Goal: Use online tool/utility: Utilize a website feature to perform a specific function

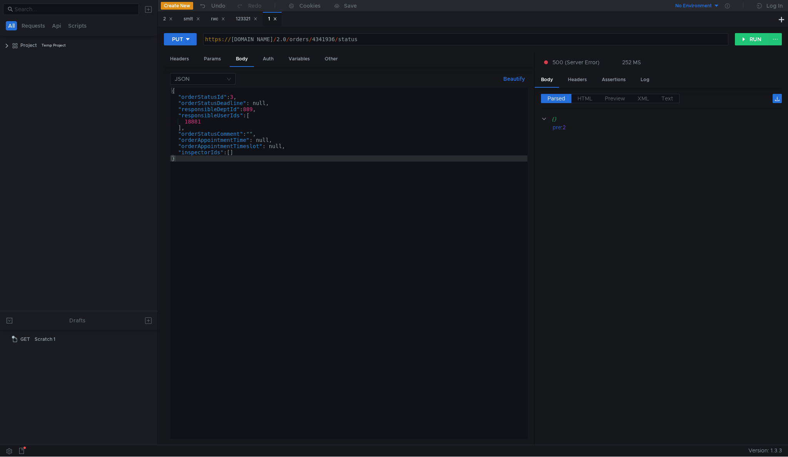
scroll to position [0, 5]
click at [144, 14] on button at bounding box center [148, 9] width 12 height 12
click at [165, 30] on app-tour-anchor "Import" at bounding box center [166, 31] width 17 height 7
click at [151, 8] on div at bounding box center [394, 228] width 788 height 457
click at [150, 10] on button at bounding box center [148, 9] width 12 height 12
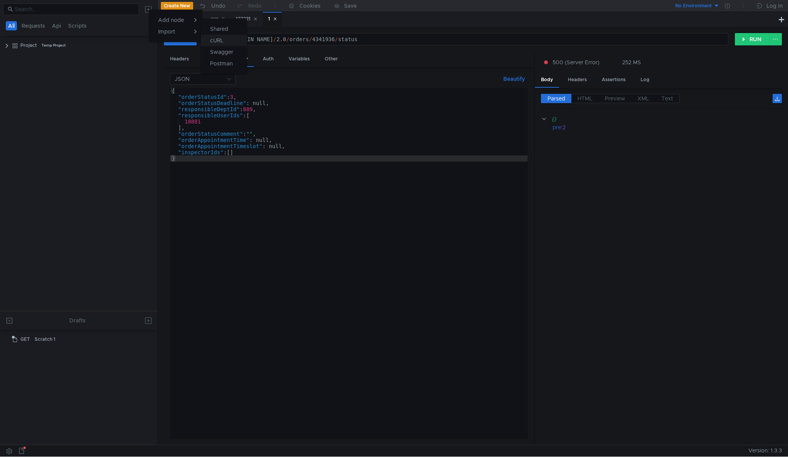
click at [223, 38] on app-tour-anchor "cURL" at bounding box center [216, 40] width 13 height 9
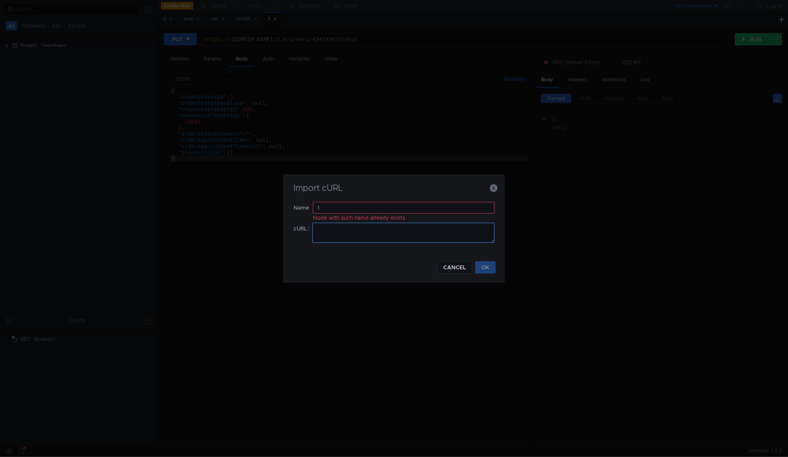
type input "1"
click at [348, 238] on textarea at bounding box center [404, 233] width 182 height 20
paste textarea "curl 'https://customer-api.domyland.ru/location/regions' \ -X 'PUT' \ -H 'accep…"
type textarea "curl 'https://customer-api.domyland.ru/location/regions' \ -X 'PUT' \ -H 'accep…"
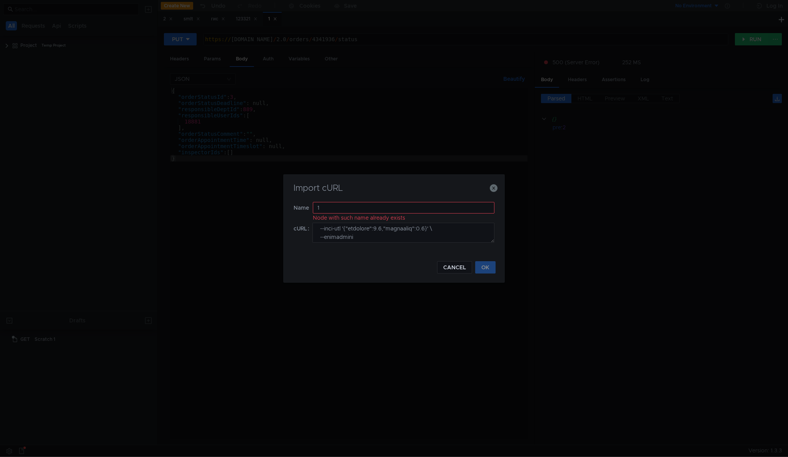
click at [379, 214] on div "Node with such name already exists" at bounding box center [404, 218] width 182 height 8
click at [379, 208] on input "12" at bounding box center [404, 208] width 182 height 12
type input "121321"
click at [490, 272] on button "OK" at bounding box center [485, 267] width 20 height 12
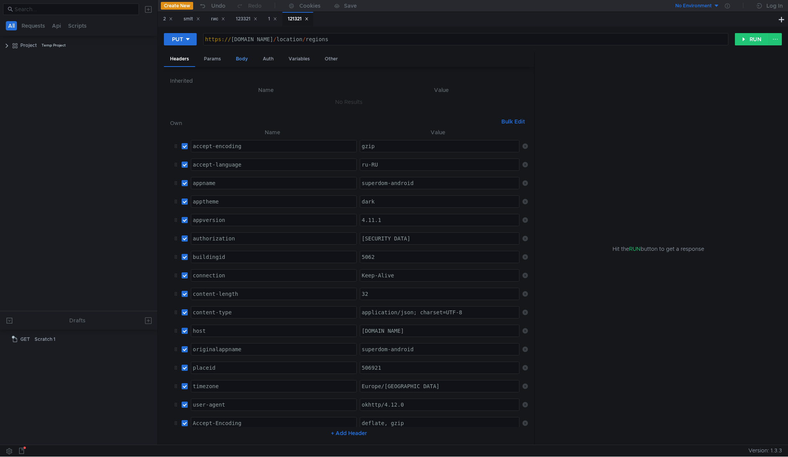
click at [246, 60] on div "Body" at bounding box center [242, 59] width 24 height 14
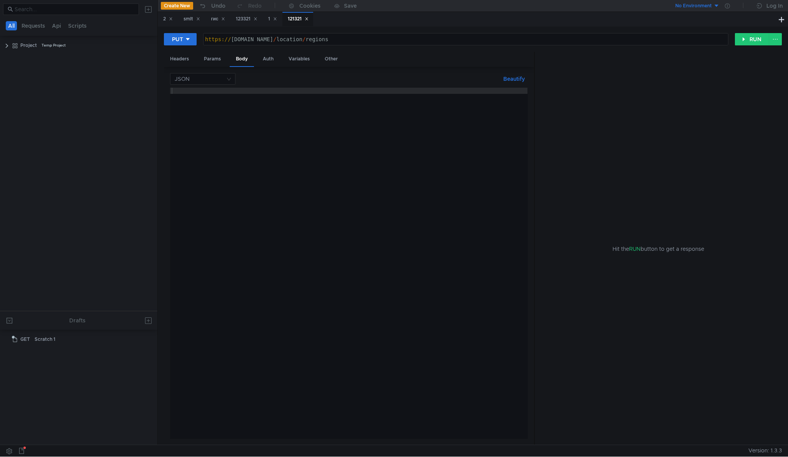
click at [441, 144] on div at bounding box center [349, 270] width 358 height 364
paste textarea "{"latitude":0.0,"longitude":0.0}"
type textarea "{"latitude":0.0,"longitude":0.0}"
click at [270, 38] on div "https:// customer-api.domyland.ru / location / regions" at bounding box center [466, 45] width 525 height 18
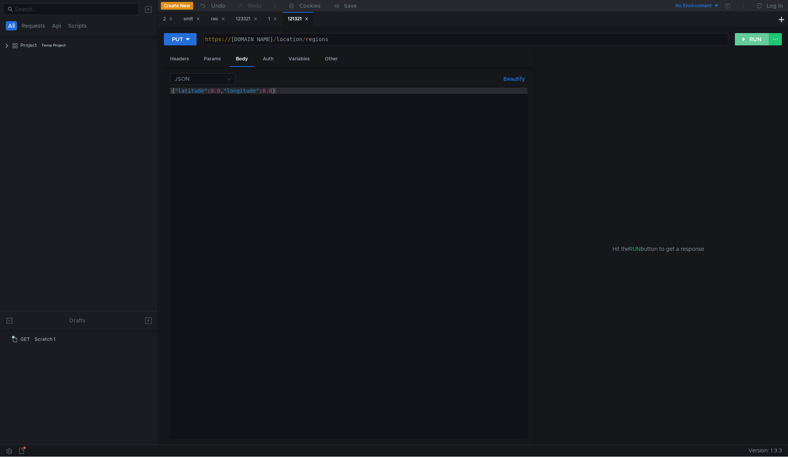
click at [750, 44] on button "RUN" at bounding box center [752, 39] width 34 height 12
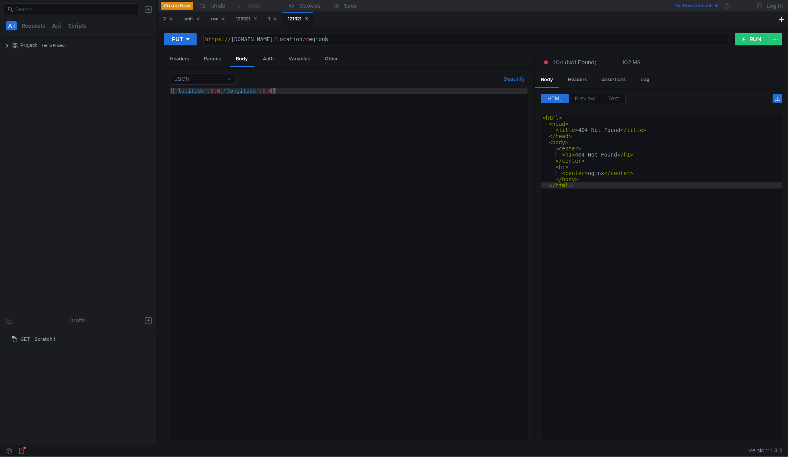
click at [324, 42] on div "https:// customer-api-test.domyland.ru / location / regions" at bounding box center [466, 45] width 525 height 18
click at [754, 35] on button "RUN" at bounding box center [752, 39] width 34 height 12
click at [319, 40] on div "https:// customer-api-test.domyland.ru / location / regions" at bounding box center [466, 45] width 525 height 18
click at [323, 40] on div "https:// customer-api-test.domyland.ru / location / regions" at bounding box center [466, 45] width 525 height 18
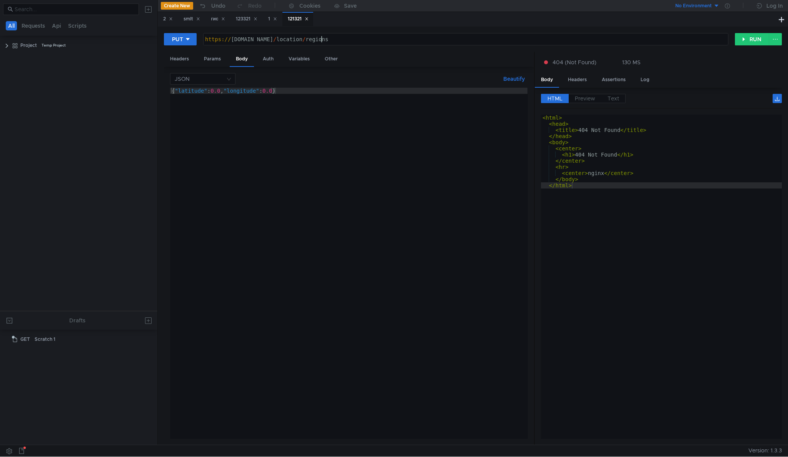
click at [323, 40] on div "https:// customer-api-test.domyland.ru / location / regions" at bounding box center [466, 45] width 525 height 18
click at [742, 37] on button "RUN" at bounding box center [752, 39] width 34 height 12
click at [282, 39] on div "https:// customer-api-test.domyland.dev / location / regions" at bounding box center [466, 45] width 525 height 18
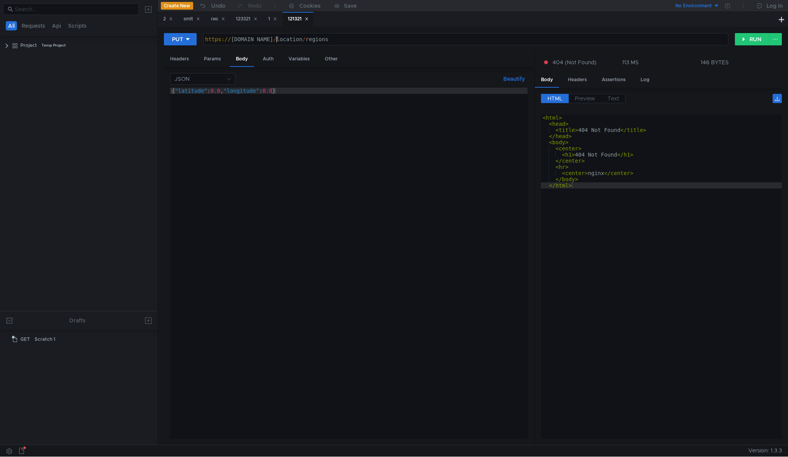
scroll to position [0, 5]
click at [311, 38] on div "https:// customer-api.domyland.dev / location / regions" at bounding box center [466, 45] width 525 height 18
click at [271, 41] on div "https:// customer-api.domyland.ru / location / regions" at bounding box center [466, 45] width 525 height 18
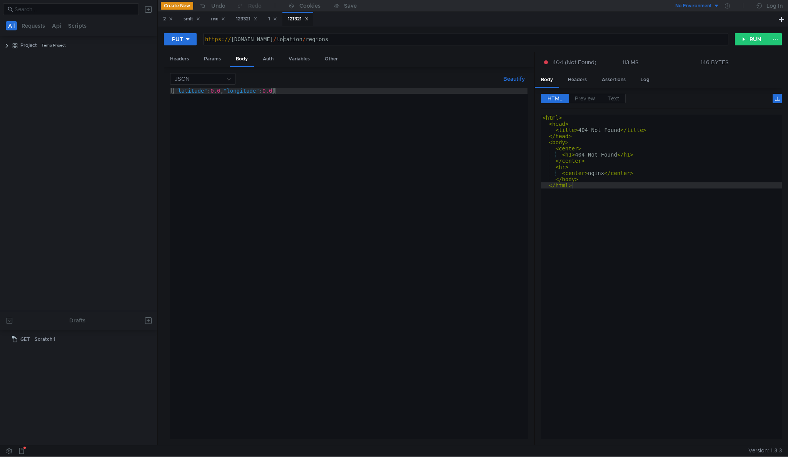
scroll to position [0, 6]
click at [749, 41] on button "RUN" at bounding box center [752, 39] width 34 height 12
click at [281, 42] on div "https:// customer-api-test.domyland.ru / location / regions" at bounding box center [466, 45] width 525 height 18
type textarea "[URL][DOMAIN_NAME]"
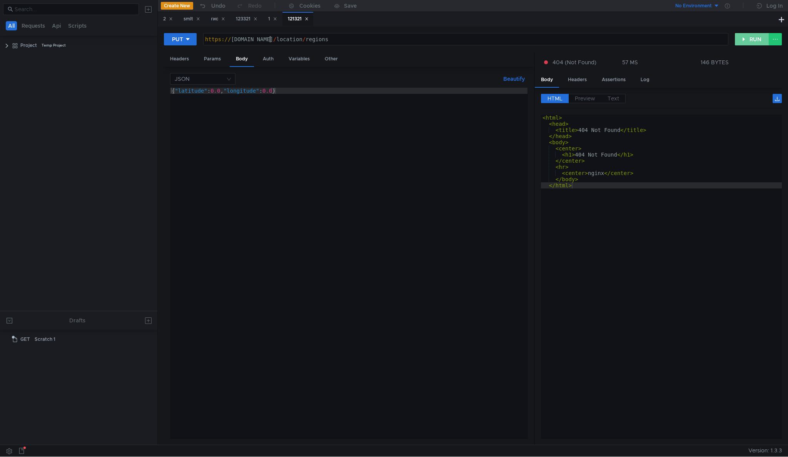
click at [746, 37] on button "RUN" at bounding box center [752, 39] width 34 height 12
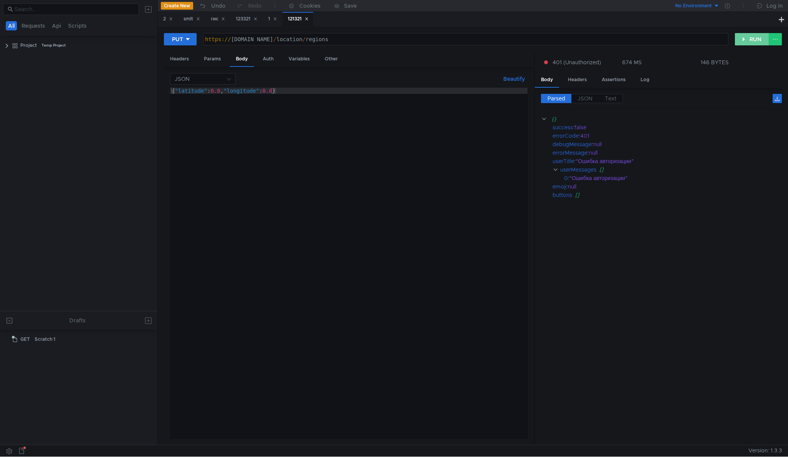
click at [744, 37] on button "RUN" at bounding box center [752, 39] width 34 height 12
click at [745, 40] on button "RUN" at bounding box center [752, 39] width 34 height 12
click at [177, 57] on div "Headers" at bounding box center [179, 59] width 31 height 14
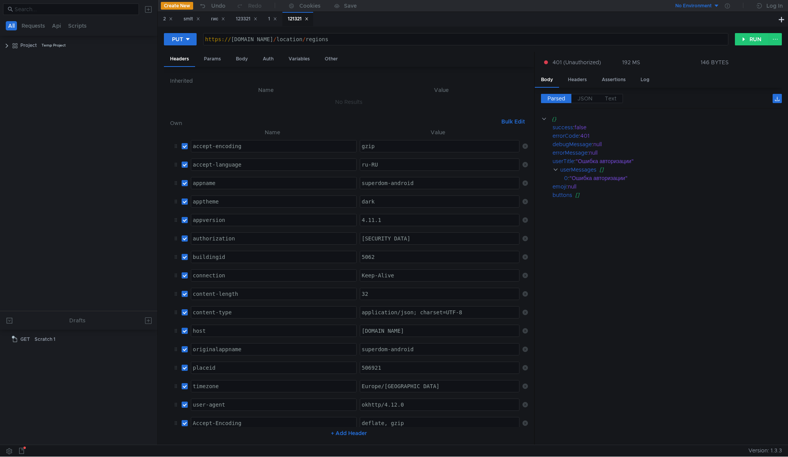
scroll to position [18, 0]
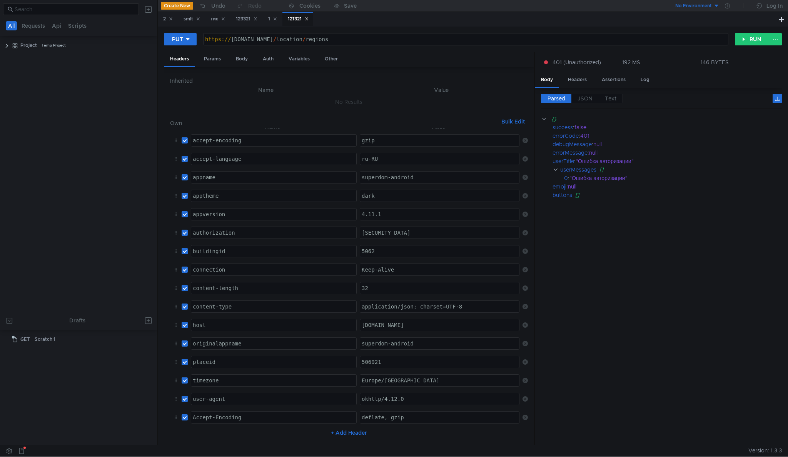
click at [186, 248] on input "checkbox" at bounding box center [185, 251] width 6 height 6
checkbox input "false"
click at [187, 359] on input "checkbox" at bounding box center [185, 362] width 6 height 6
checkbox input "false"
click at [757, 35] on button "RUN" at bounding box center [752, 39] width 34 height 12
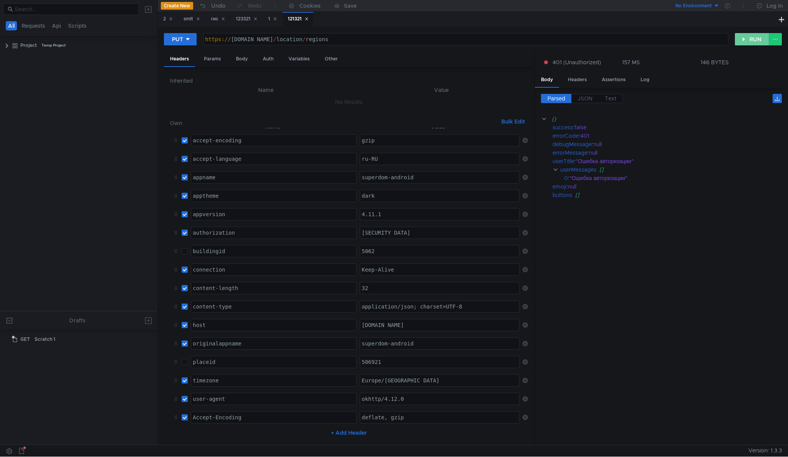
click at [757, 35] on button "RUN" at bounding box center [752, 39] width 34 height 12
click at [188, 248] on input "checkbox" at bounding box center [185, 251] width 6 height 6
checkbox input "true"
click at [189, 353] on td "placeid ההההההההההההההההההההההההההההההההההההההההההההההההההההההההההההההההההההההה…" at bounding box center [272, 362] width 169 height 18
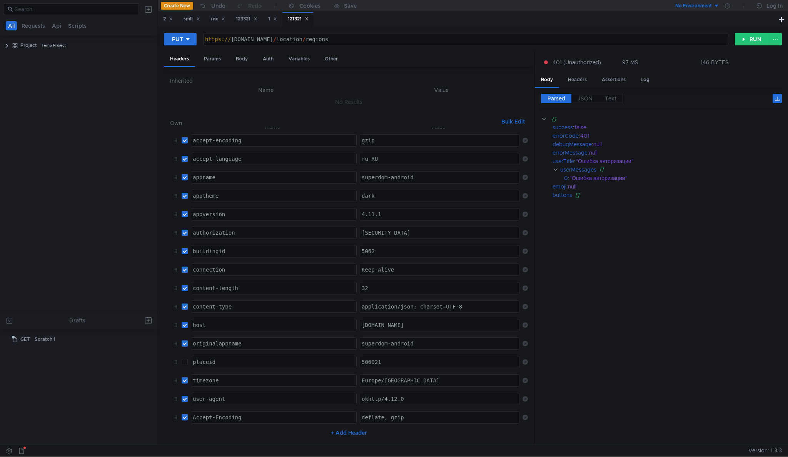
click at [185, 359] on input "checkbox" at bounding box center [185, 362] width 6 height 6
checkbox input "true"
drag, startPoint x: 383, startPoint y: 37, endPoint x: 310, endPoint y: 36, distance: 73.1
click at [310, 36] on div "https:// customer-api.domyland.ru / location / regions" at bounding box center [466, 45] width 525 height 18
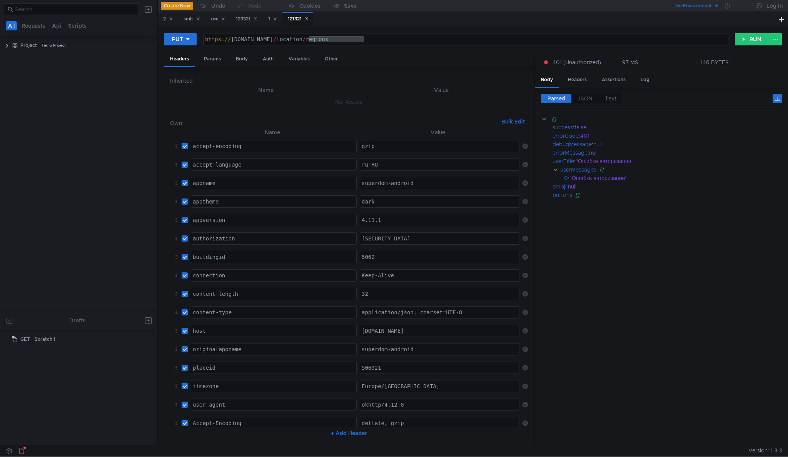
scroll to position [18, 0]
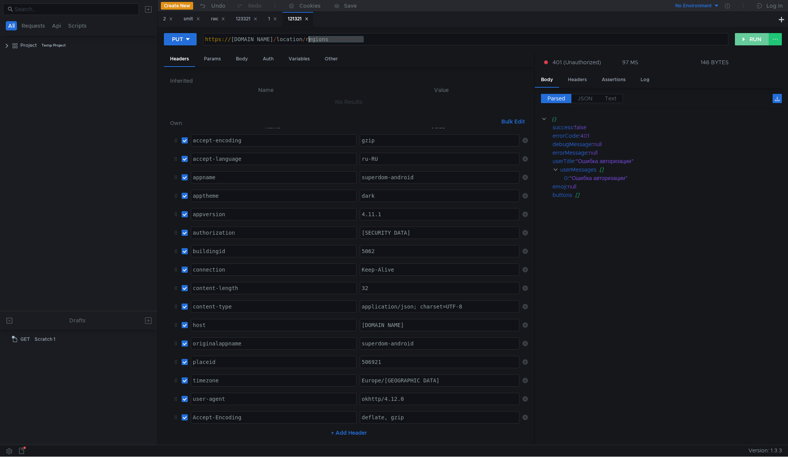
click at [752, 40] on button "RUN" at bounding box center [752, 39] width 34 height 12
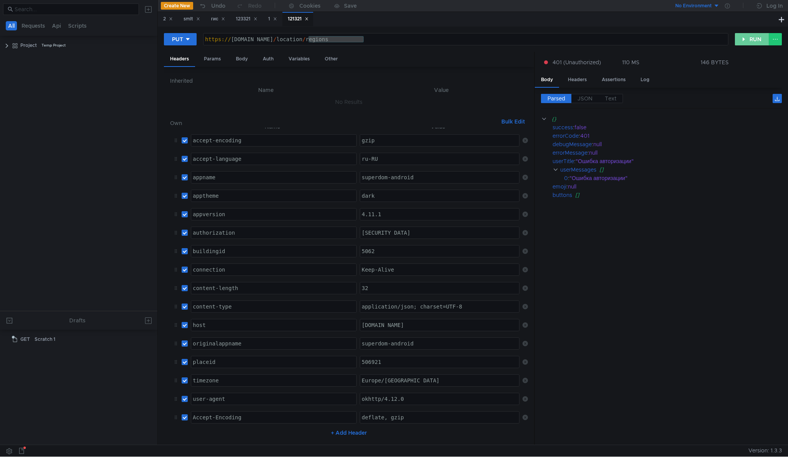
click at [752, 40] on button "RUN" at bounding box center [752, 39] width 34 height 12
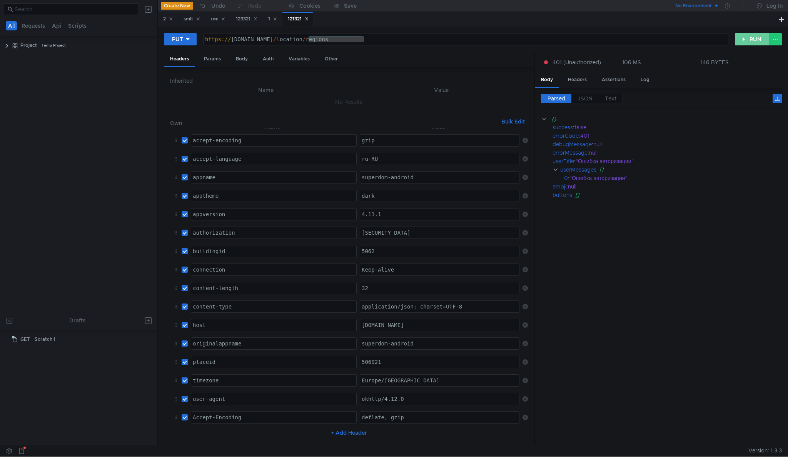
click at [752, 40] on button "RUN" at bounding box center [752, 39] width 34 height 12
click at [752, 39] on button "RUN" at bounding box center [752, 39] width 34 height 12
click at [752, 40] on button "RUN" at bounding box center [752, 39] width 34 height 12
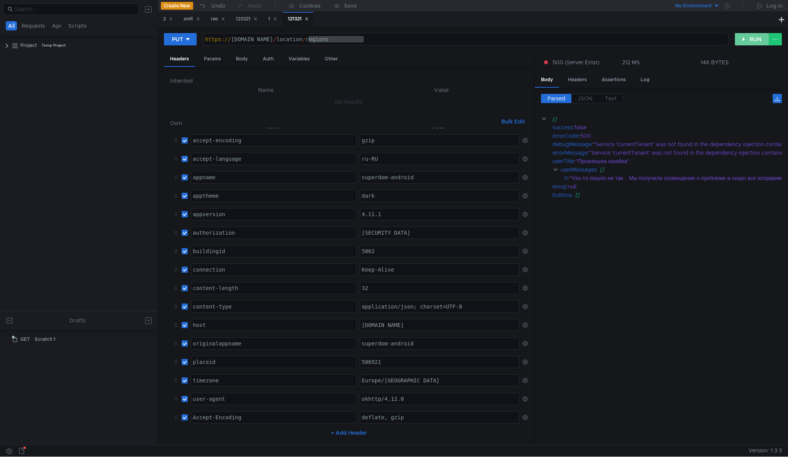
click at [752, 40] on button "RUN" at bounding box center [752, 39] width 34 height 12
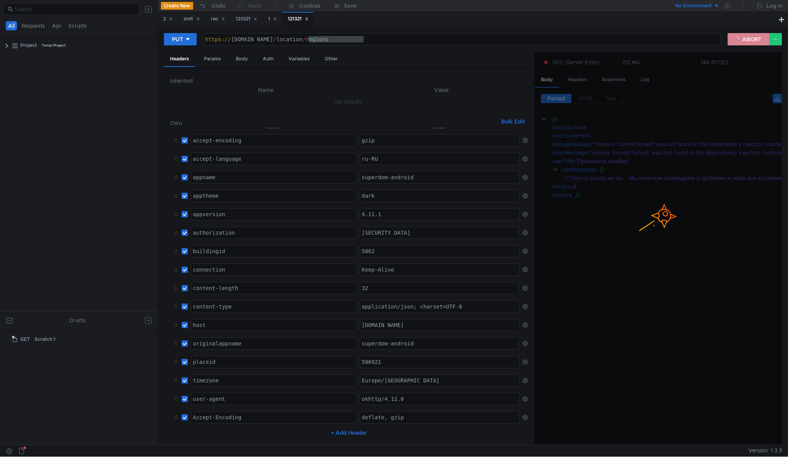
click at [752, 40] on button "ABORT" at bounding box center [749, 39] width 42 height 12
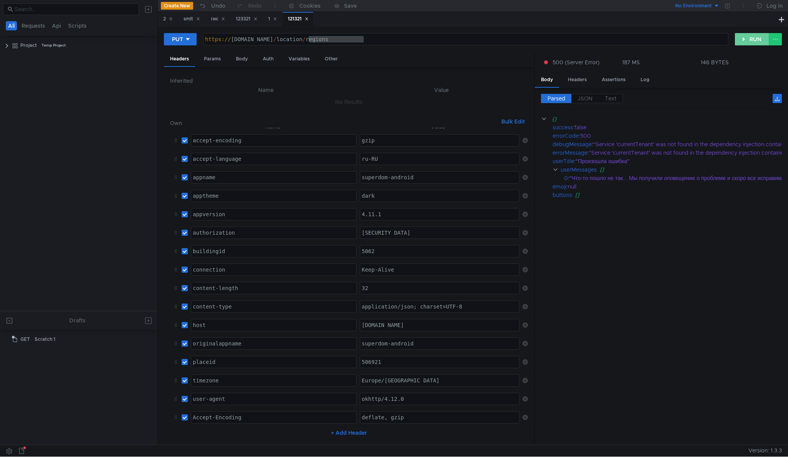
click at [752, 40] on button "RUN" at bounding box center [752, 39] width 34 height 12
click at [746, 39] on button "RUN" at bounding box center [752, 39] width 34 height 12
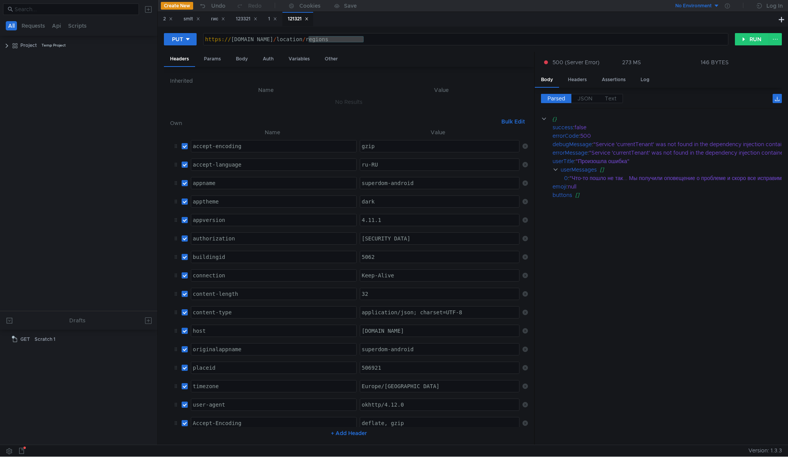
scroll to position [18, 0]
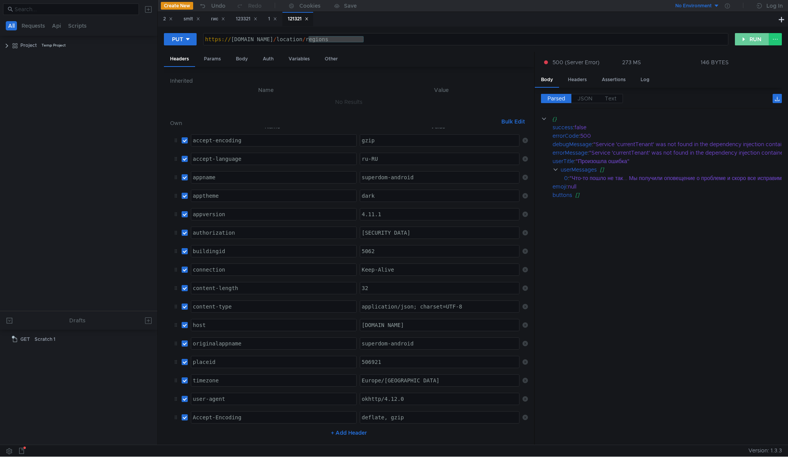
click at [742, 42] on button "RUN" at bounding box center [752, 39] width 34 height 12
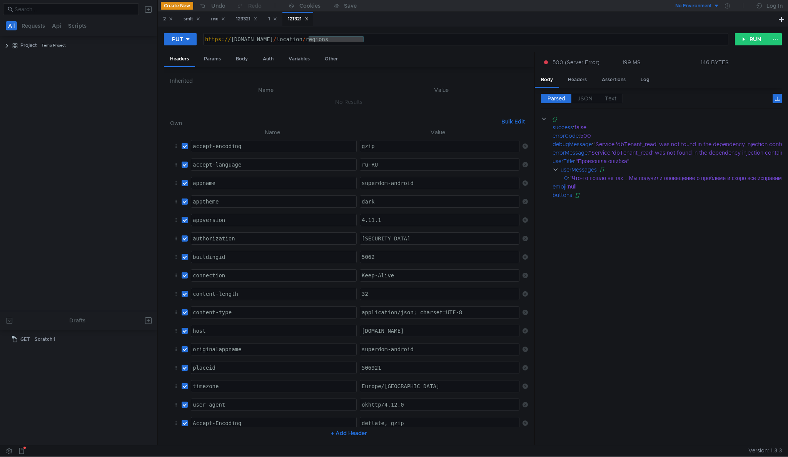
scroll to position [18, 0]
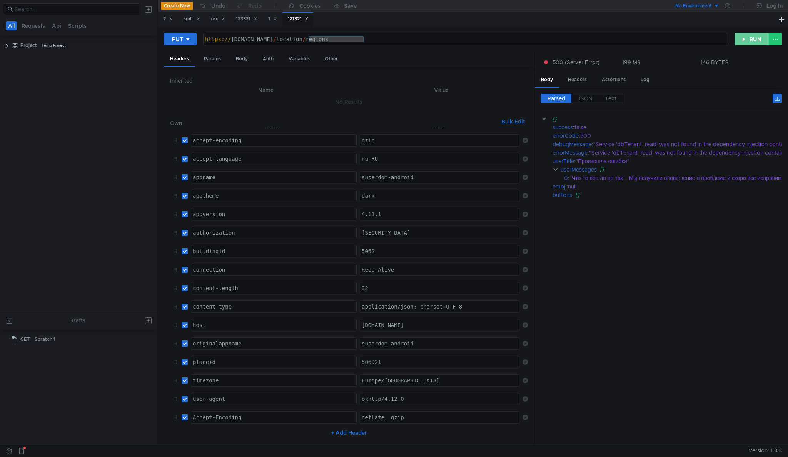
click at [745, 40] on button "RUN" at bounding box center [752, 39] width 34 height 12
click at [747, 33] on div "PUT https://customer-api.domyland.ru/location/regions https:// customer-api.dom…" at bounding box center [473, 42] width 618 height 19
click at [747, 38] on button "RUN" at bounding box center [752, 39] width 34 height 12
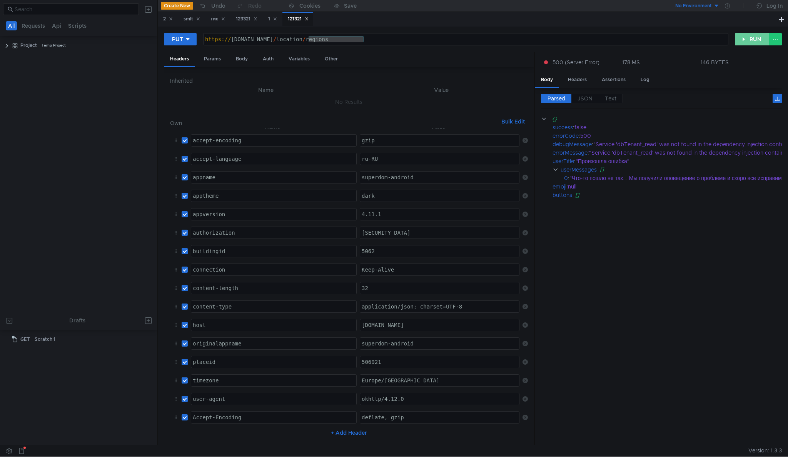
click at [747, 38] on button "RUN" at bounding box center [752, 39] width 34 height 12
click at [749, 43] on button "RUN" at bounding box center [752, 39] width 34 height 12
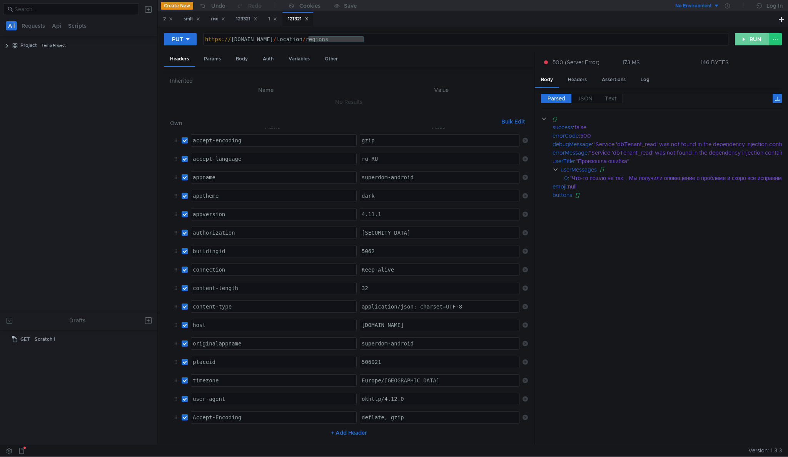
click at [756, 38] on button "RUN" at bounding box center [752, 39] width 34 height 12
click at [753, 46] on div "PUT https://customer-api.domyland.ru/location/regions https:// customer-api.dom…" at bounding box center [473, 42] width 618 height 19
click at [756, 26] on div "2 smlt гис 123321 1 121321" at bounding box center [467, 19] width 619 height 15
click at [755, 31] on div "PUT https://customer-api.domyland.ru/location/regions https:// customer-api.dom…" at bounding box center [473, 236] width 630 height 418
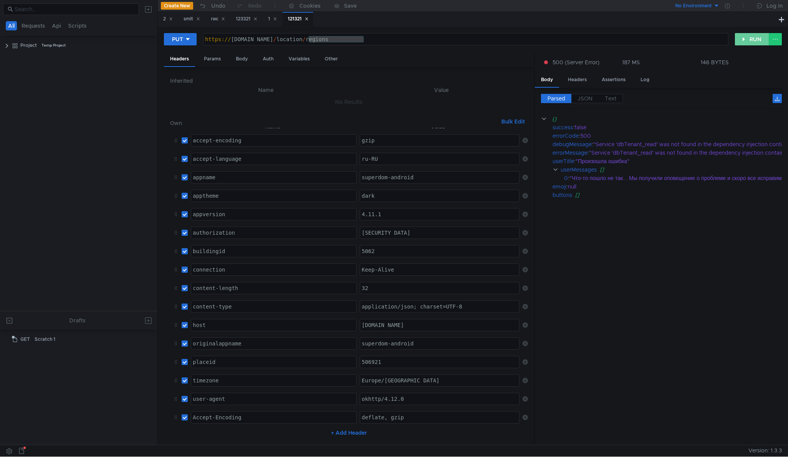
click at [754, 37] on button "RUN" at bounding box center [752, 39] width 34 height 12
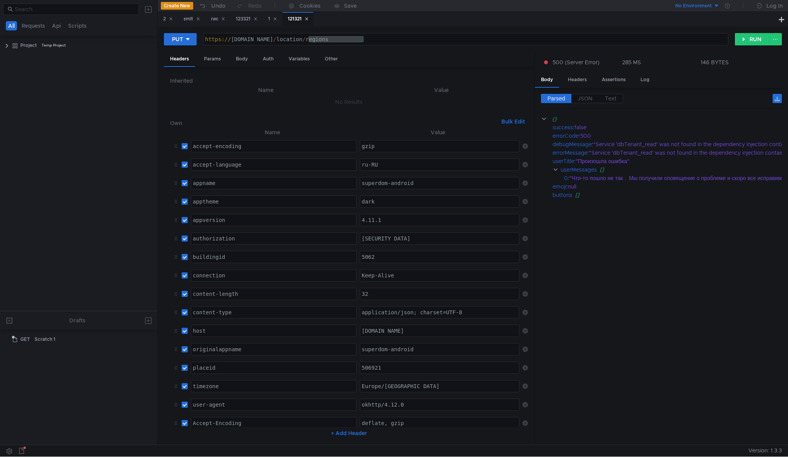
scroll to position [18, 0]
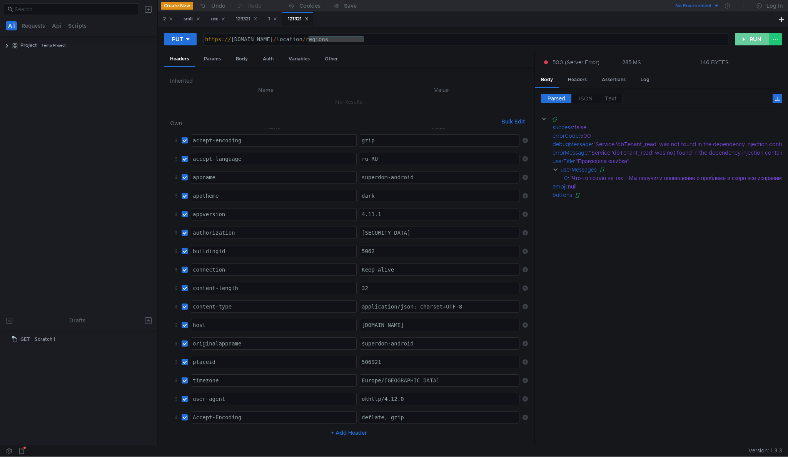
click at [738, 40] on button "RUN" at bounding box center [752, 39] width 34 height 12
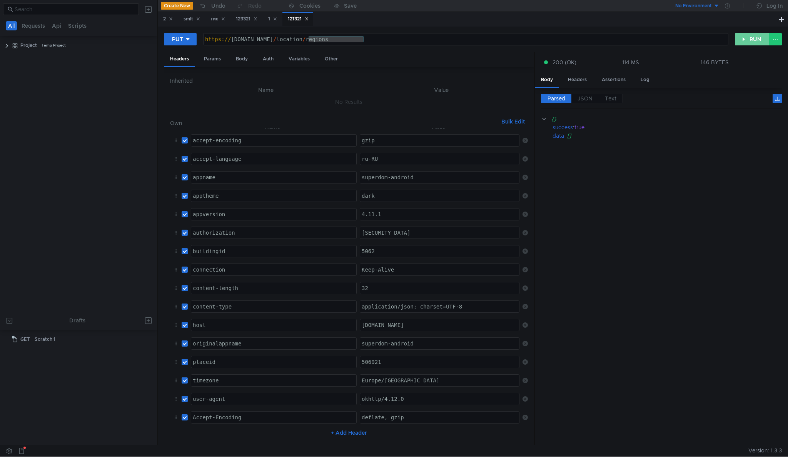
click at [738, 40] on button "RUN" at bounding box center [752, 39] width 34 height 12
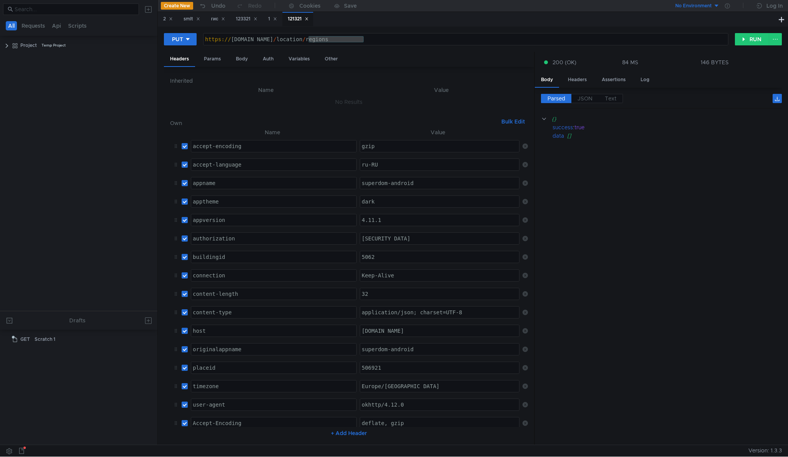
scroll to position [18, 0]
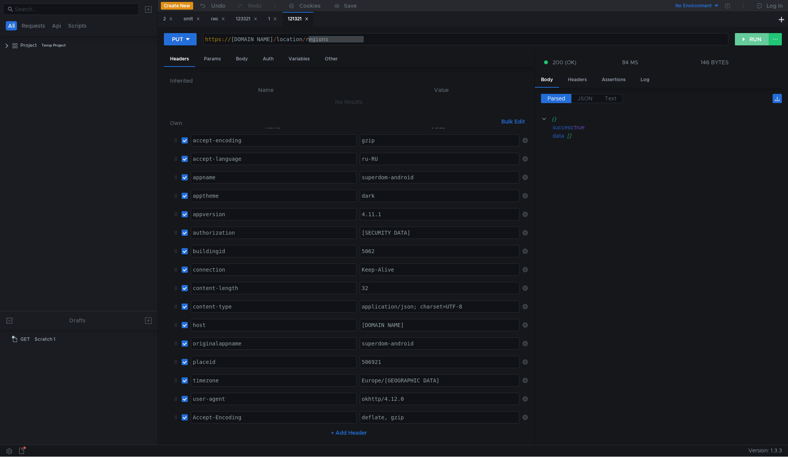
click at [755, 34] on button "RUN" at bounding box center [752, 39] width 34 height 12
click at [755, 35] on button "RUN" at bounding box center [752, 39] width 34 height 12
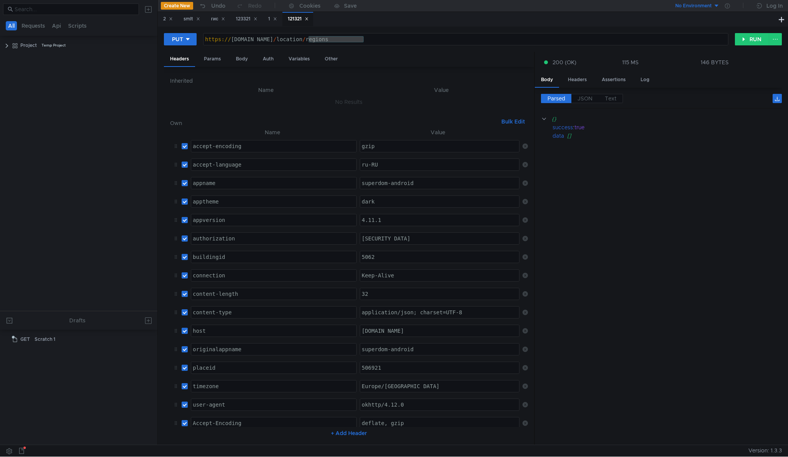
scroll to position [18, 0]
